Goal: Navigation & Orientation: Find specific page/section

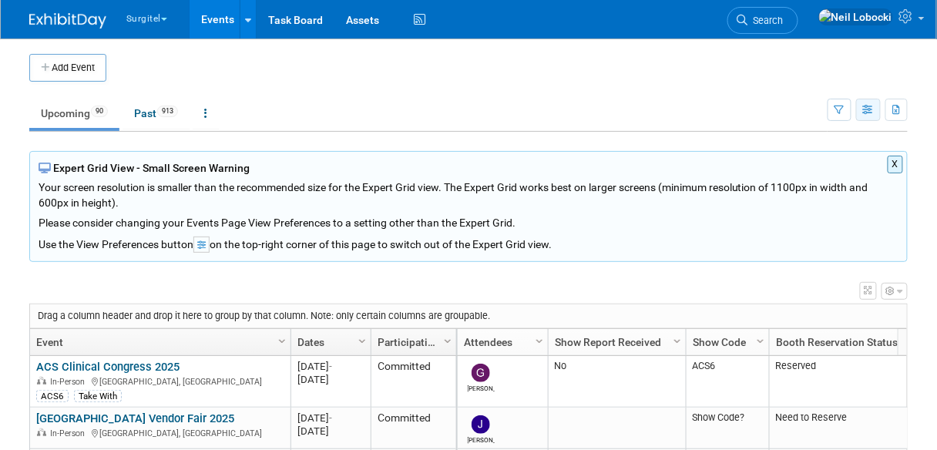
click at [868, 108] on icon "button" at bounding box center [869, 111] width 12 height 10
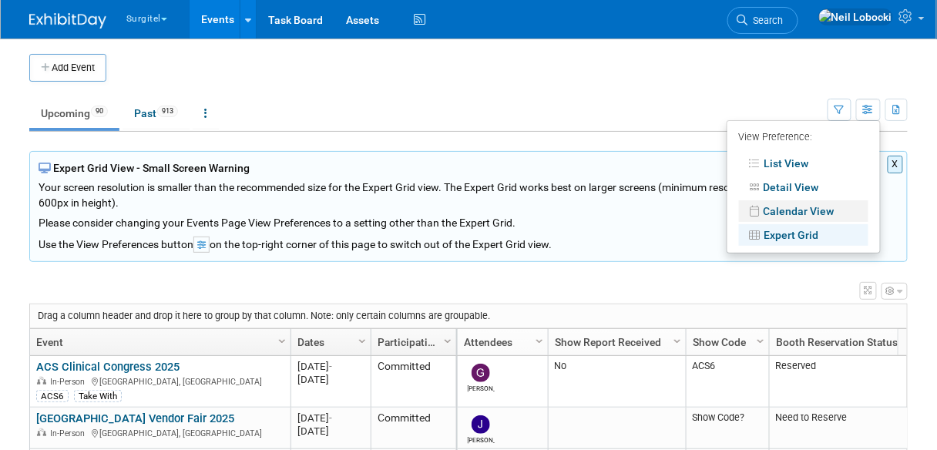
click at [820, 213] on link "Calendar View" at bounding box center [803, 211] width 129 height 22
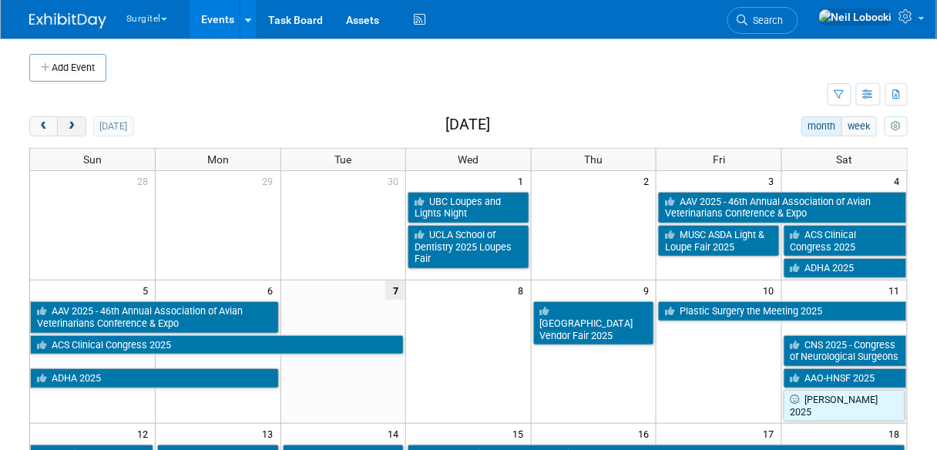
click at [74, 126] on span "next" at bounding box center [72, 127] width 12 height 10
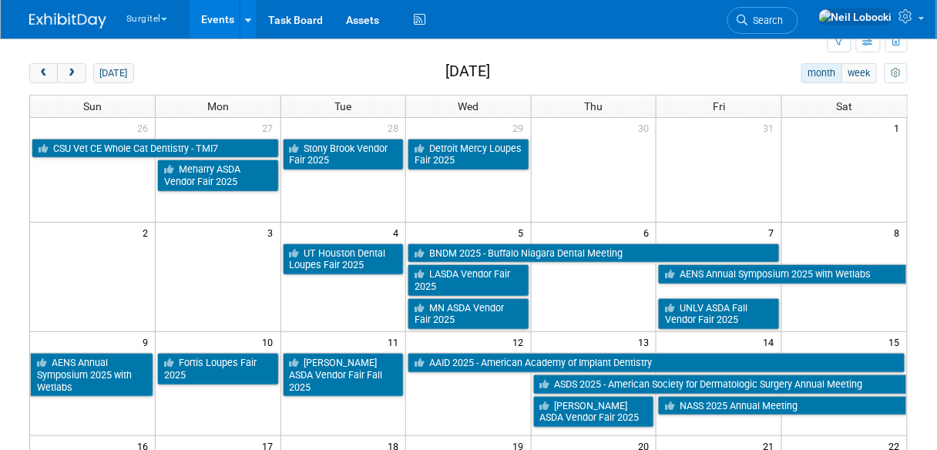
scroll to position [53, 0]
click at [45, 71] on span "prev" at bounding box center [44, 74] width 12 height 10
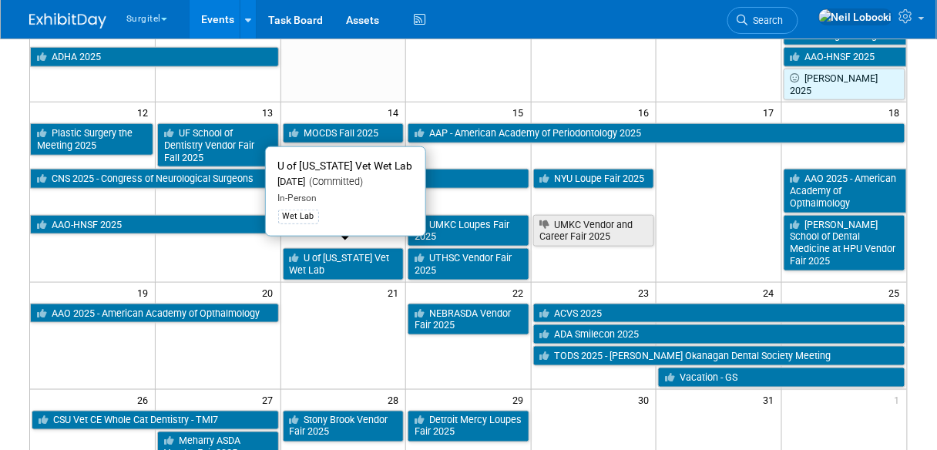
scroll to position [0, 0]
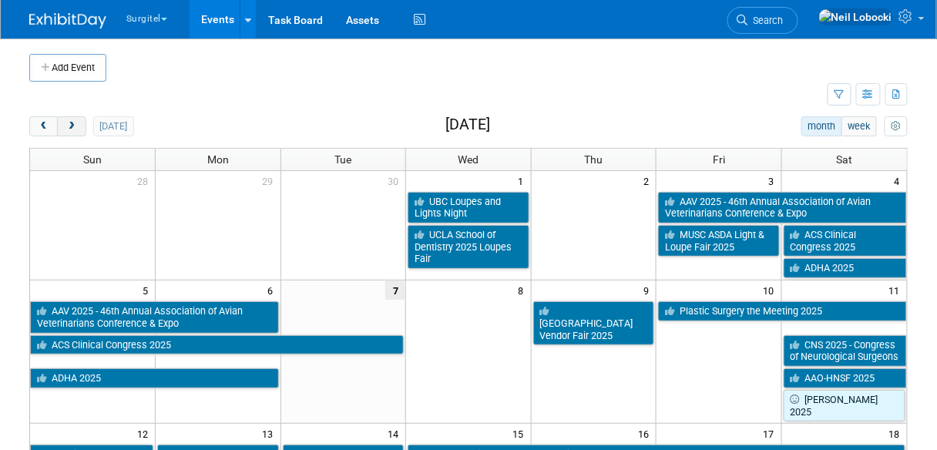
click at [74, 123] on span "next" at bounding box center [72, 127] width 12 height 10
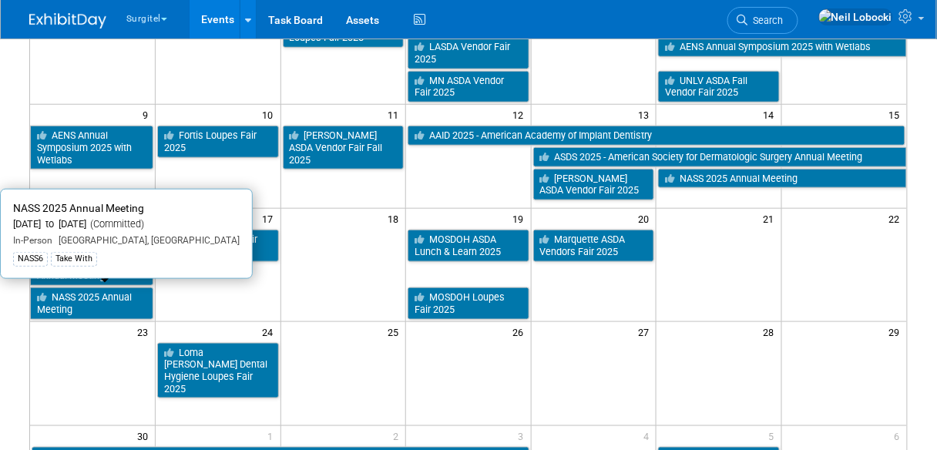
scroll to position [280, 0]
